Goal: Transaction & Acquisition: Purchase product/service

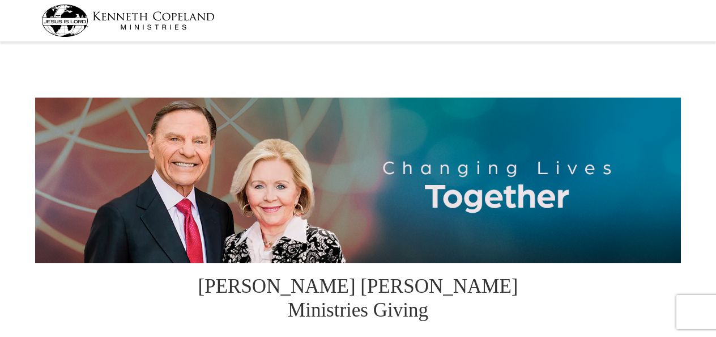
select select "TX"
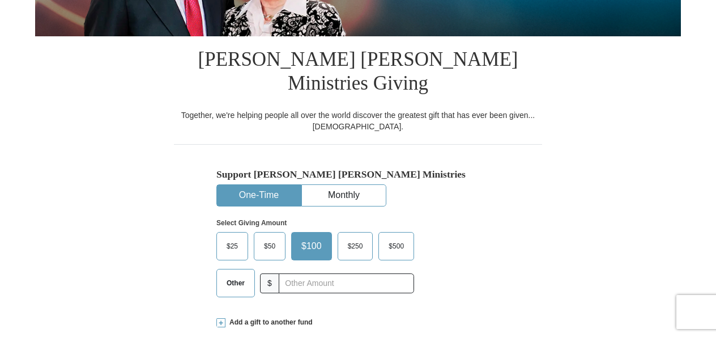
scroll to position [249, 0]
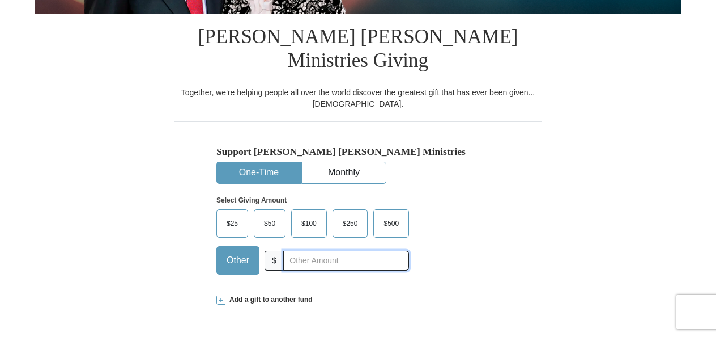
click at [367, 250] on input "text" at bounding box center [346, 260] width 126 height 20
type input "200"
click at [407, 257] on div "$25 $50 $100 $250 $500 Other $ 200" at bounding box center [312, 246] width 193 height 74
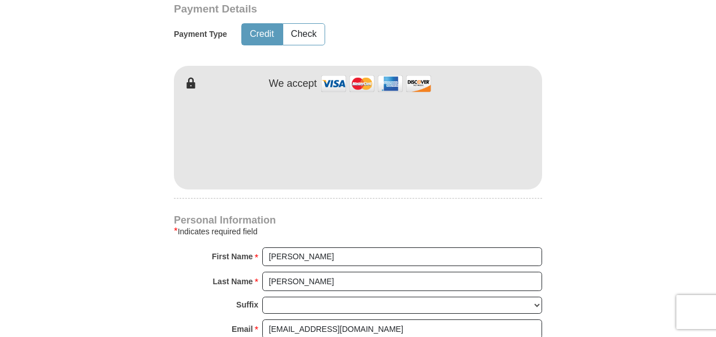
scroll to position [589, 0]
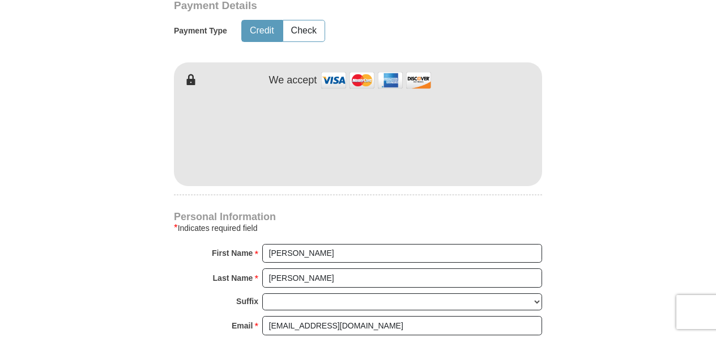
click at [346, 157] on iframe at bounding box center [358, 135] width 368 height 96
click at [154, 209] on form "Kenneth Copeland Ministries Giving Together, we're helping people all over the …" at bounding box center [358, 87] width 646 height 1262
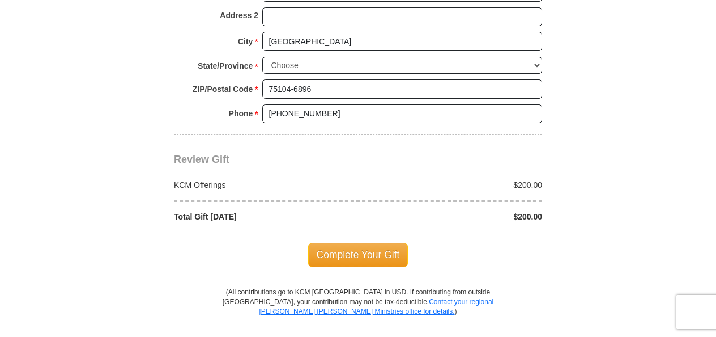
scroll to position [997, 0]
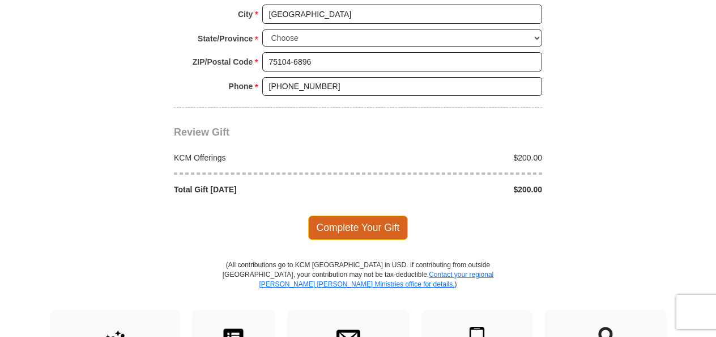
click at [325, 215] on span "Complete Your Gift" at bounding box center [358, 227] width 100 height 24
